Goal: Find specific page/section: Find specific page/section

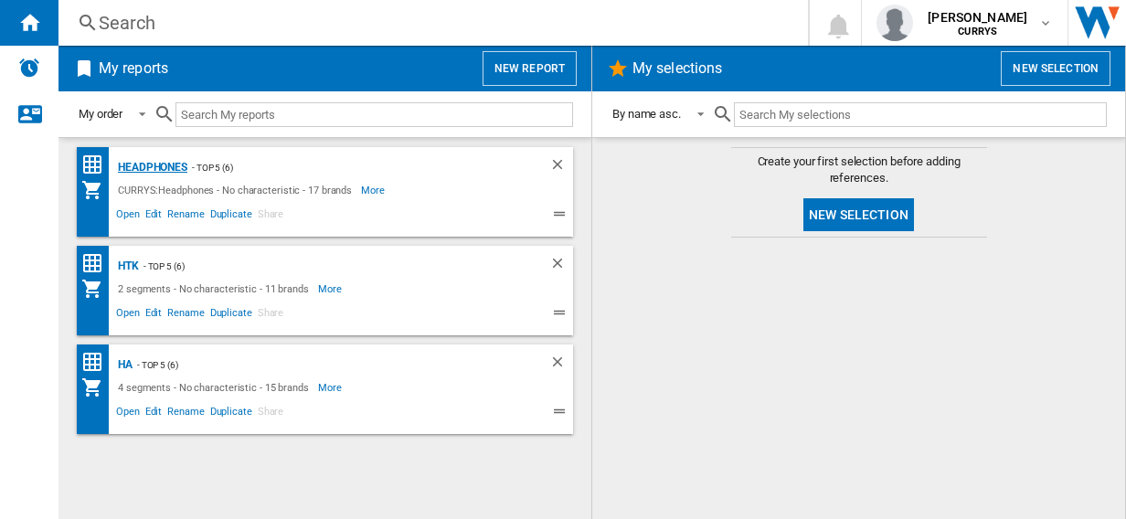
click at [164, 167] on div "Headphones" at bounding box center [150, 167] width 74 height 23
